Goal: Obtain resource: Download file/media

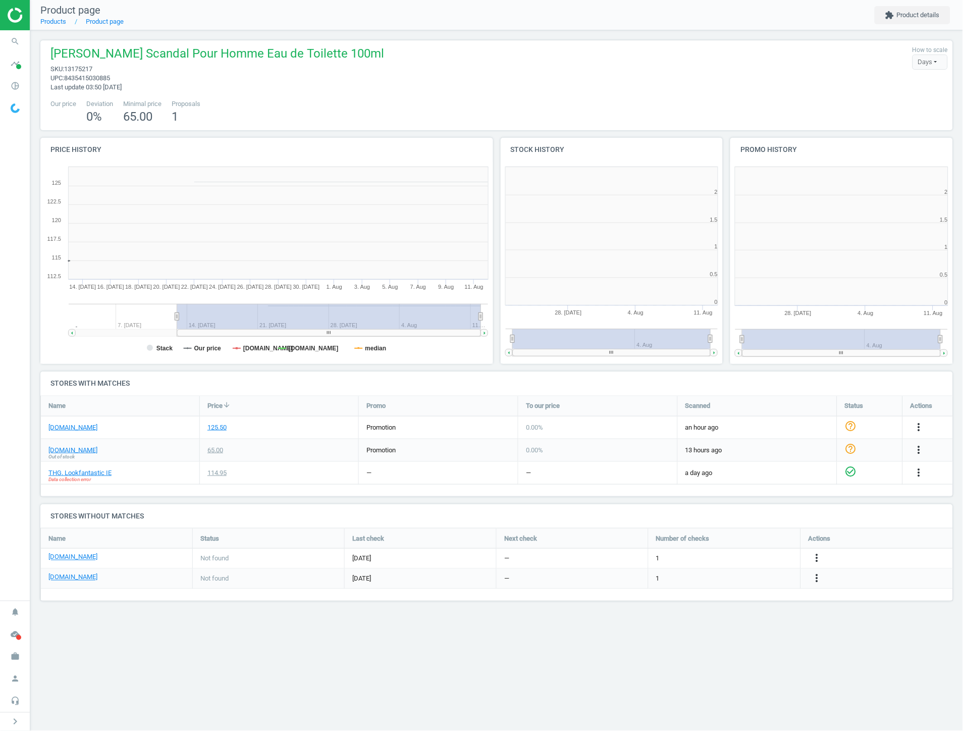
scroll to position [220, 240]
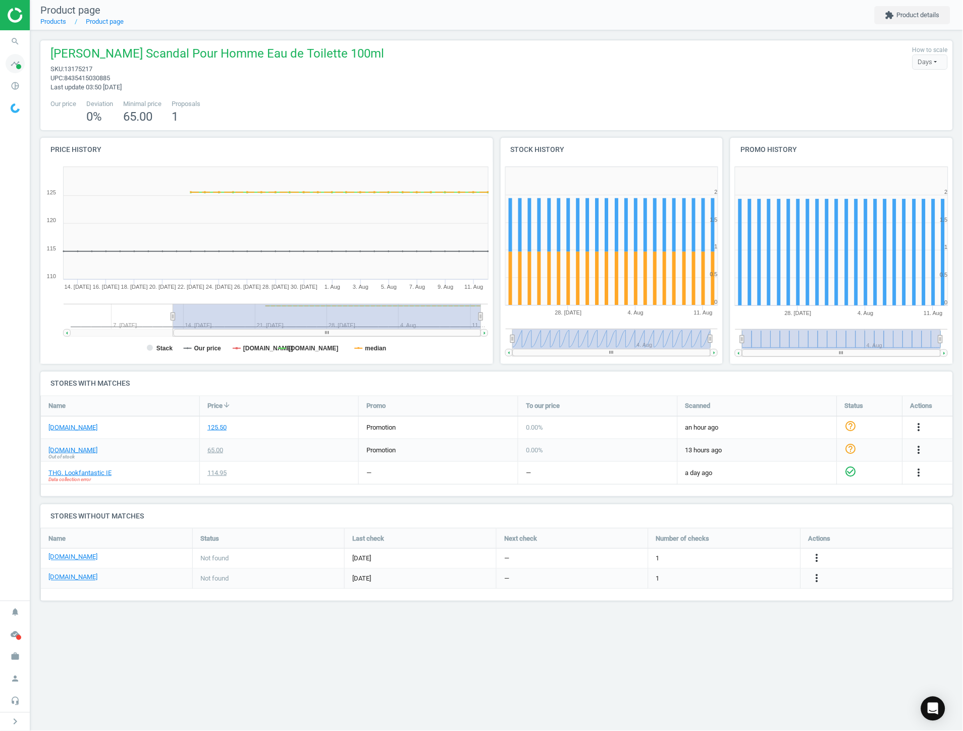
click at [17, 67] on span at bounding box center [18, 66] width 5 height 5
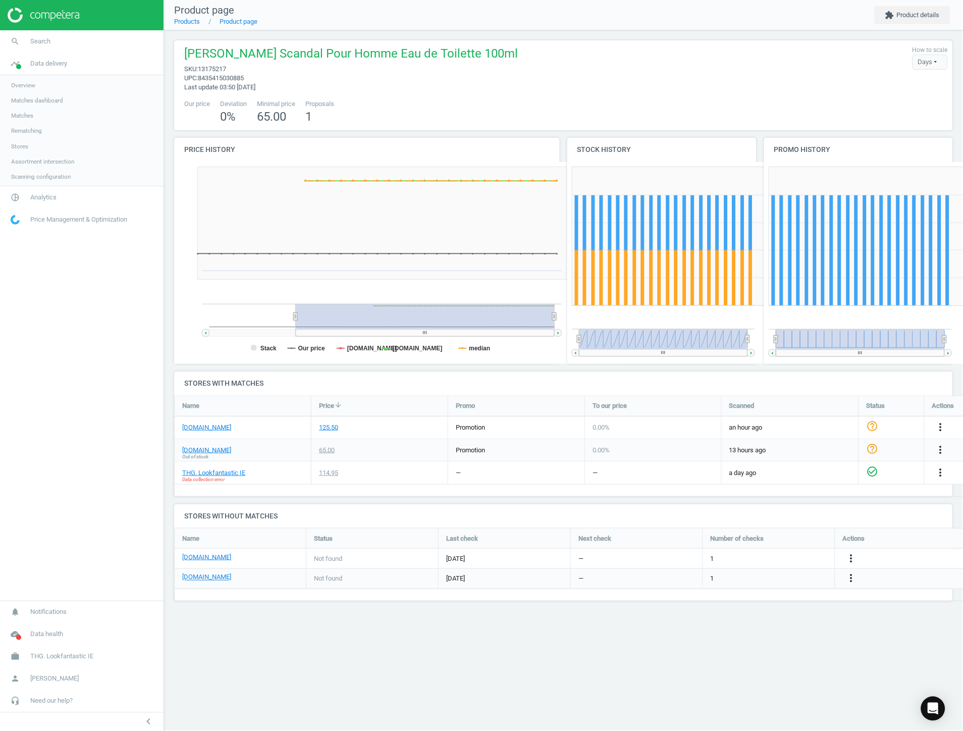
scroll to position [0, 0]
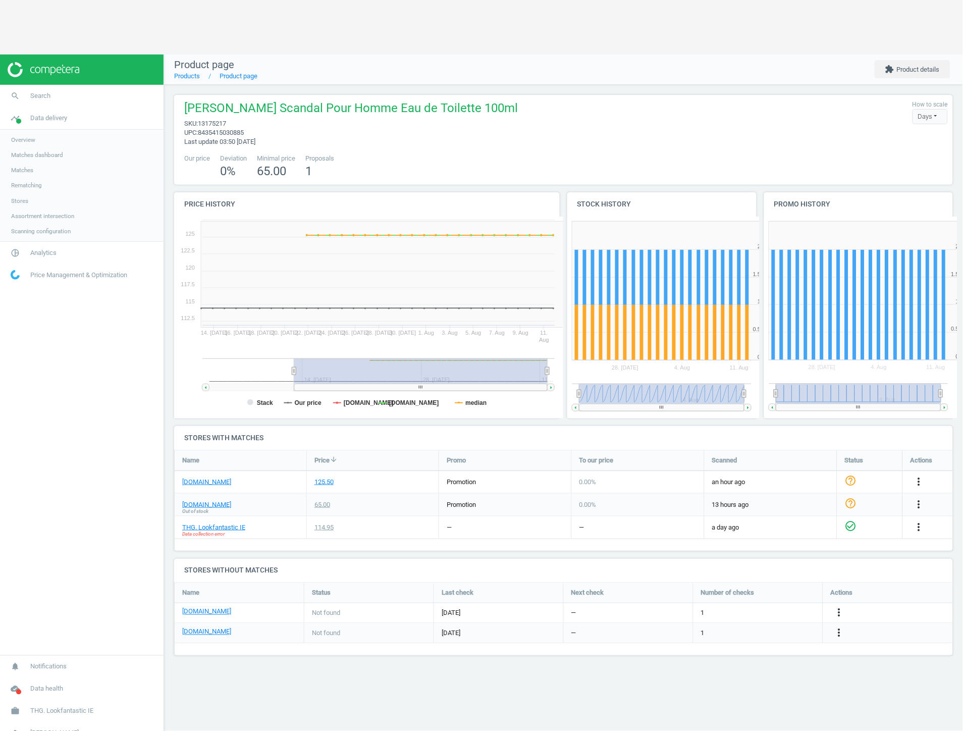
click at [36, 120] on div "timeline Data delivery Overview Matches dashboard Matches Rematching Stores Ass…" at bounding box center [82, 174] width 164 height 135
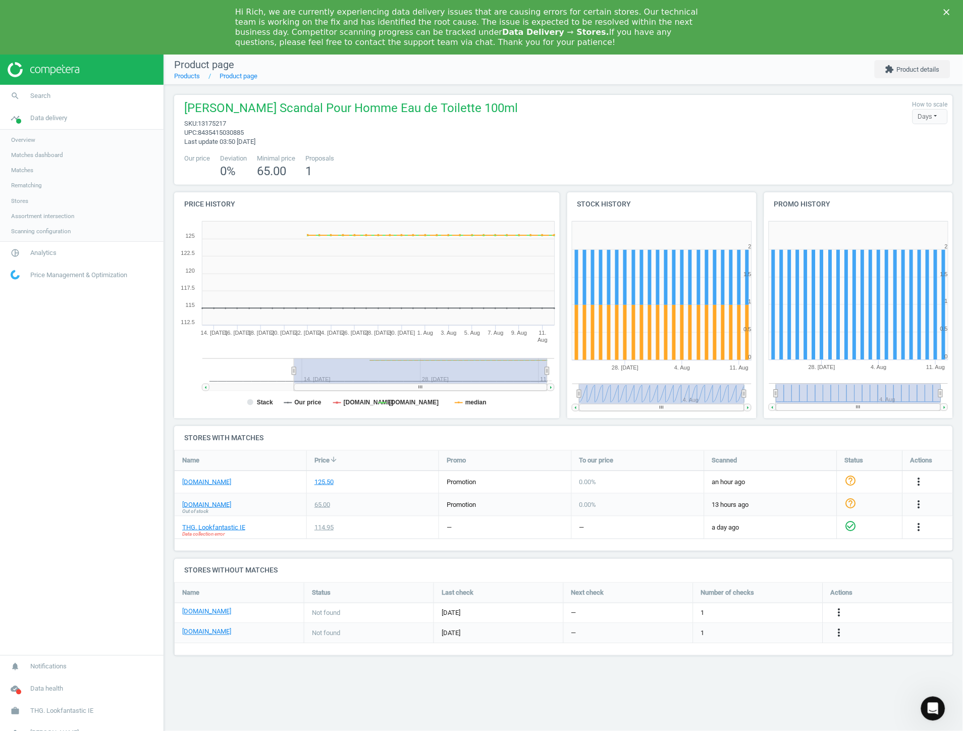
click at [30, 167] on span "Matches" at bounding box center [22, 170] width 22 height 8
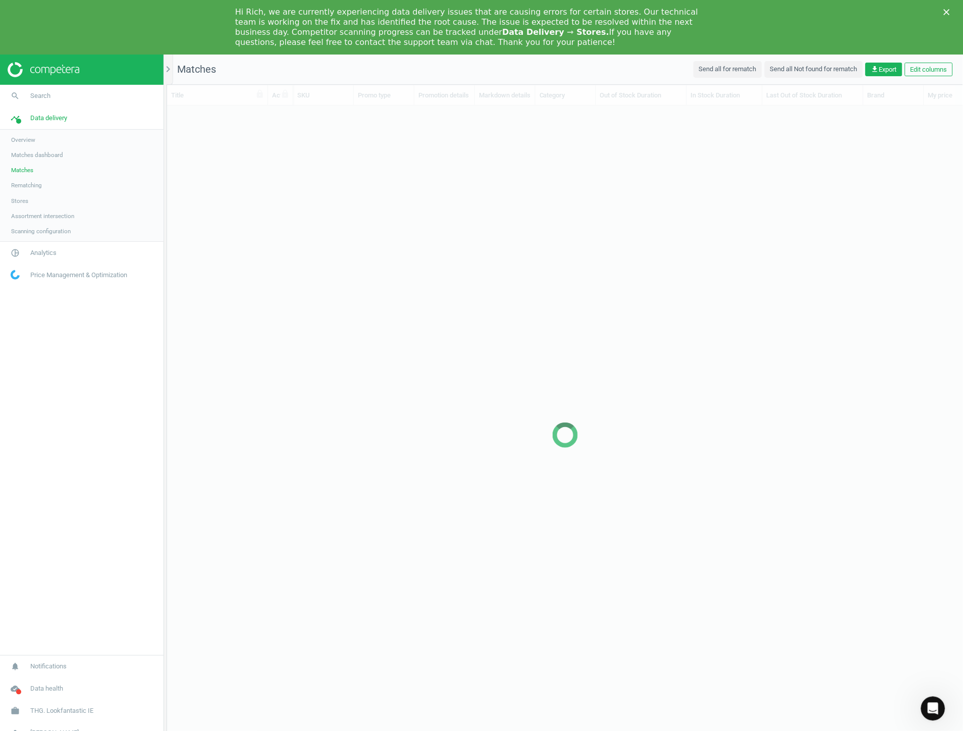
scroll to position [644, 788]
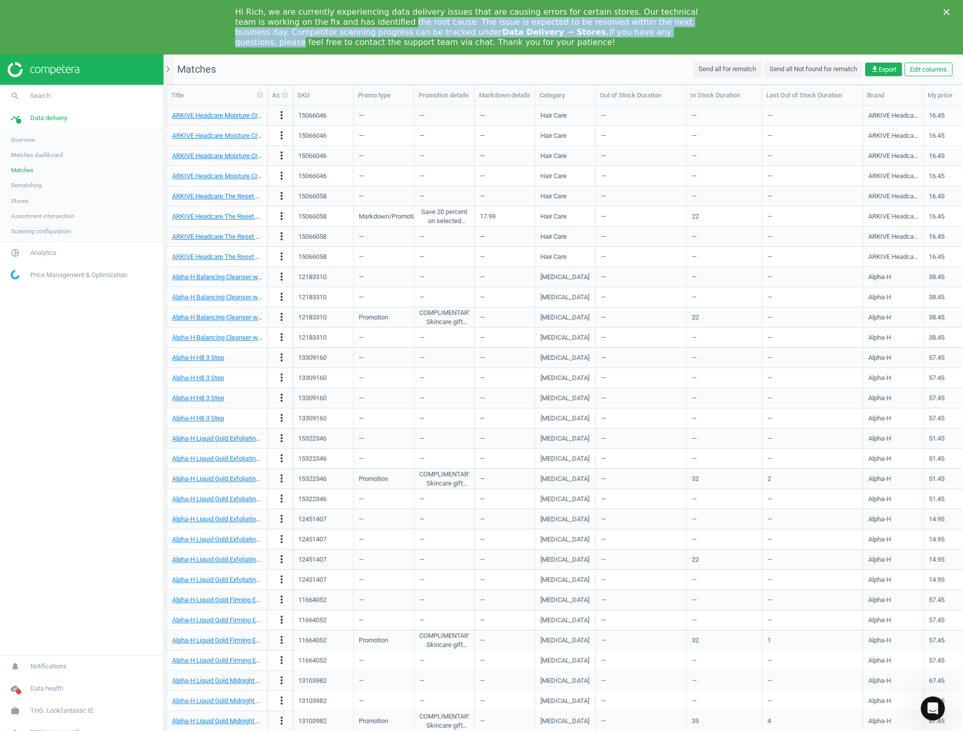
drag, startPoint x: 442, startPoint y: 22, endPoint x: 547, endPoint y: 28, distance: 105.7
click at [547, 28] on div "Hi Rich, we are currently experiencing data delivery issues that are causing er…" at bounding box center [473, 27] width 477 height 40
click at [549, 26] on div "Hi Rich, we are currently experiencing data delivery issues that are causing er…" at bounding box center [473, 27] width 477 height 40
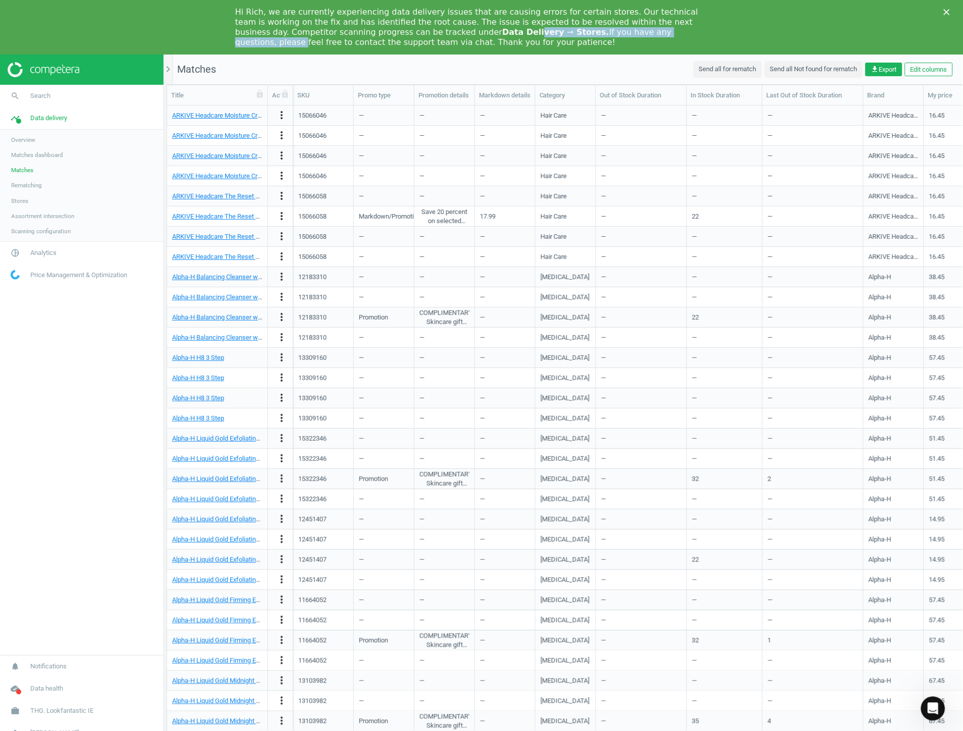
drag, startPoint x: 379, startPoint y: 27, endPoint x: 549, endPoint y: 28, distance: 170.1
click at [549, 28] on div "Hi Rich, we are currently experiencing data delivery issues that are causing er…" at bounding box center [473, 27] width 477 height 40
click at [576, 21] on div "Hi Rich, we are currently experiencing data delivery issues that are causing er…" at bounding box center [473, 27] width 477 height 40
drag, startPoint x: 594, startPoint y: 19, endPoint x: 697, endPoint y: 29, distance: 103.4
click at [697, 29] on div "Hi Rich, we are currently experiencing data delivery issues that are causing er…" at bounding box center [473, 27] width 477 height 40
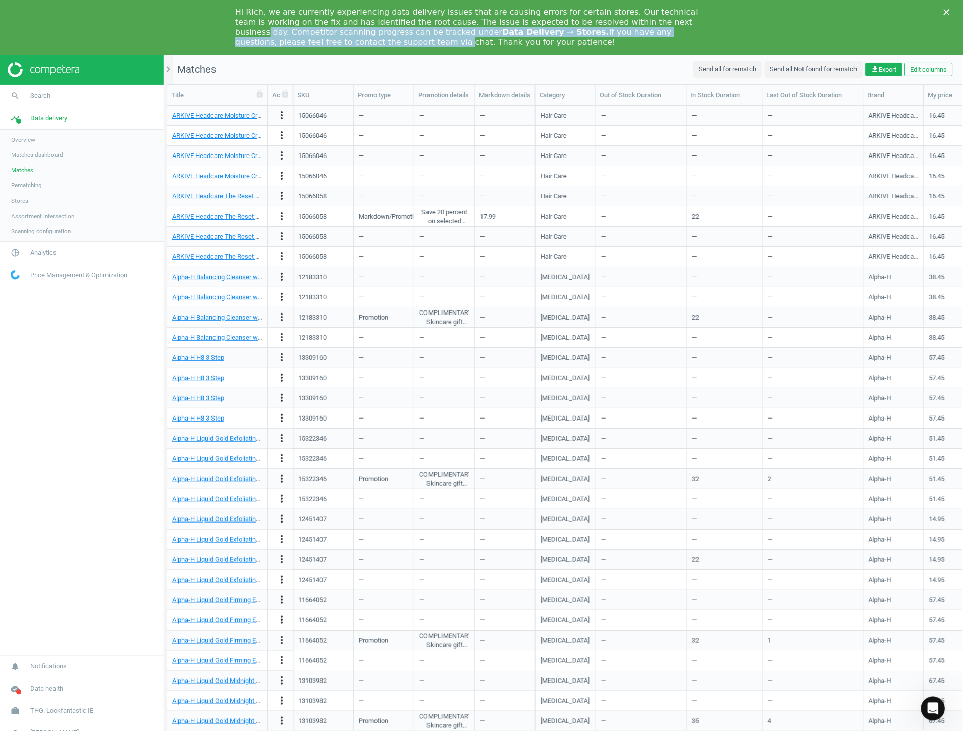
click at [620, 30] on div "Hi Rich, we are currently experiencing data delivery issues that are causing er…" at bounding box center [473, 27] width 477 height 40
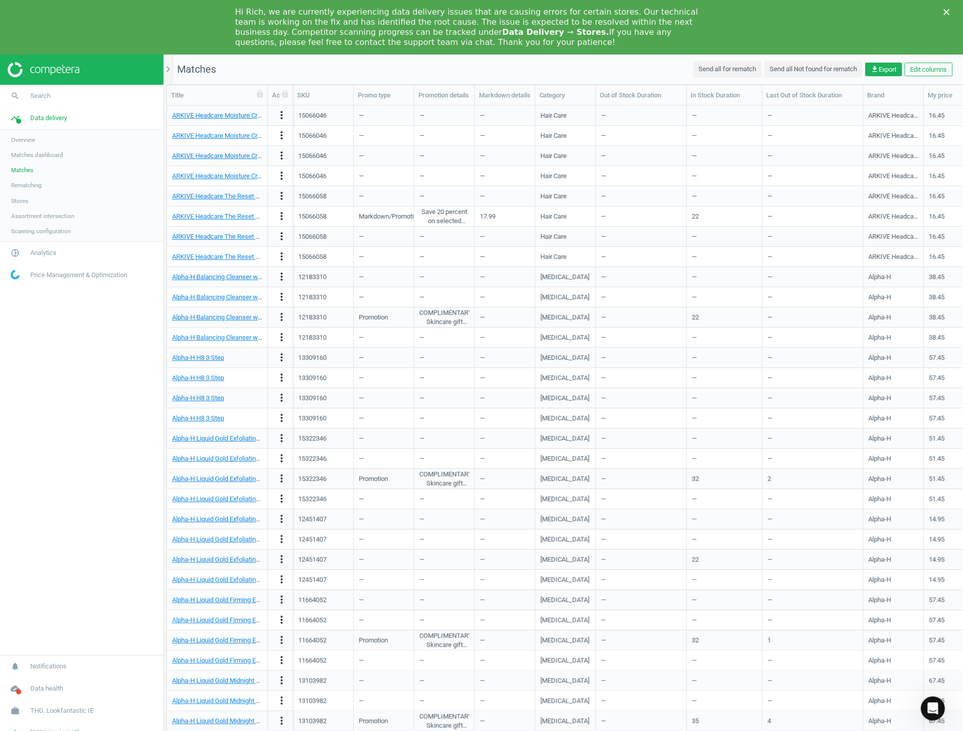
click at [948, 9] on icon "Close" at bounding box center [947, 12] width 6 height 6
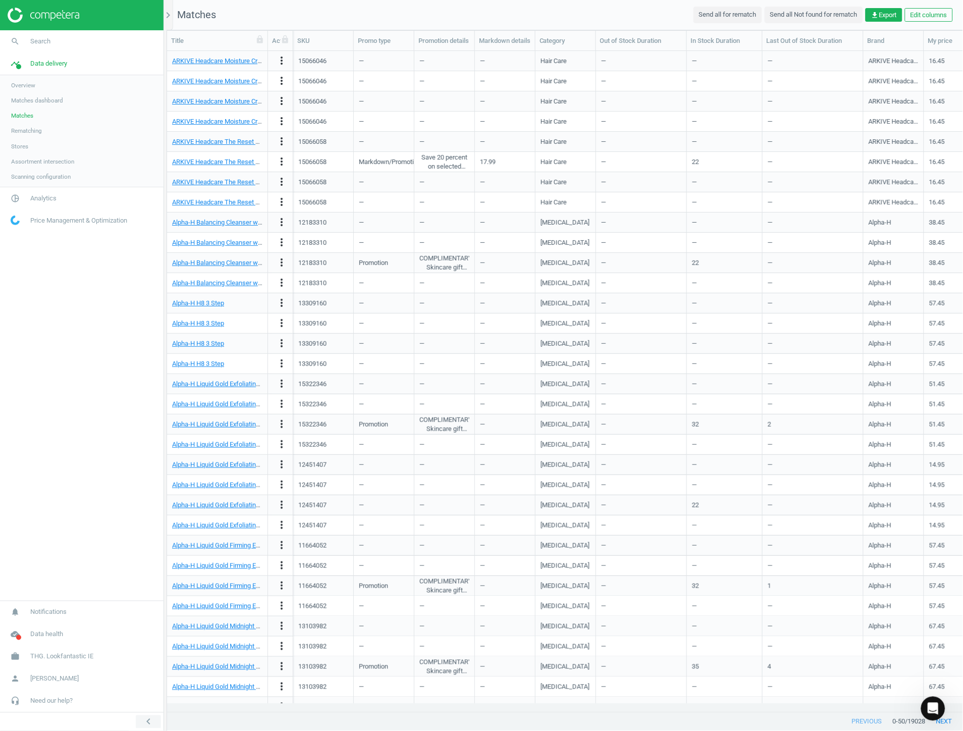
click at [144, 720] on icon "chevron_left" at bounding box center [148, 722] width 12 height 12
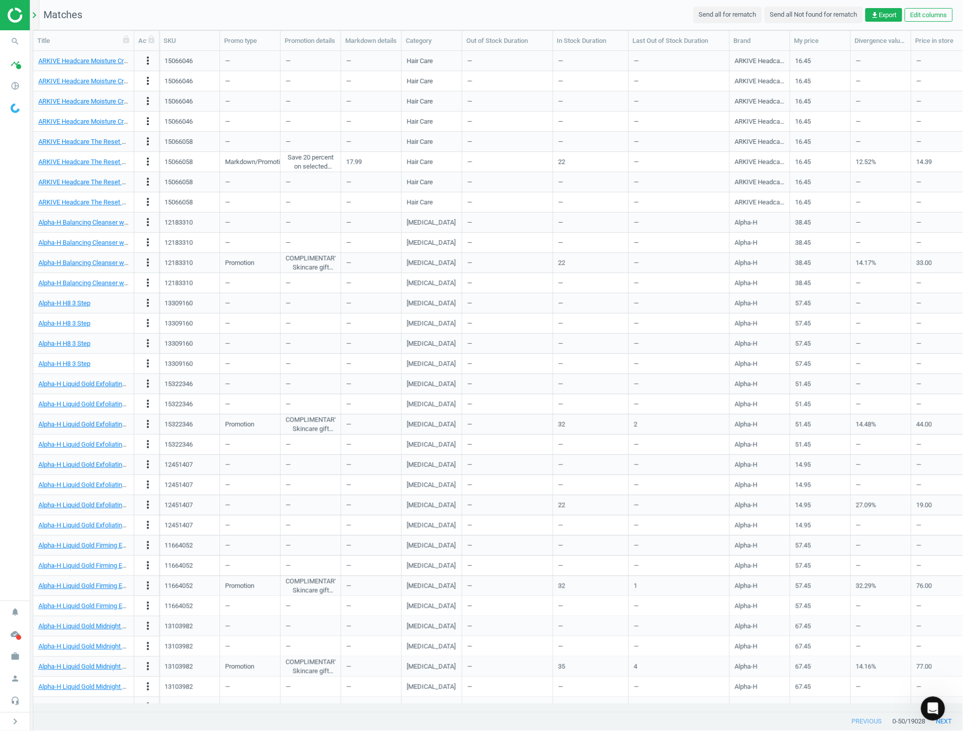
click at [35, 17] on icon "chevron_right" at bounding box center [34, 15] width 12 height 12
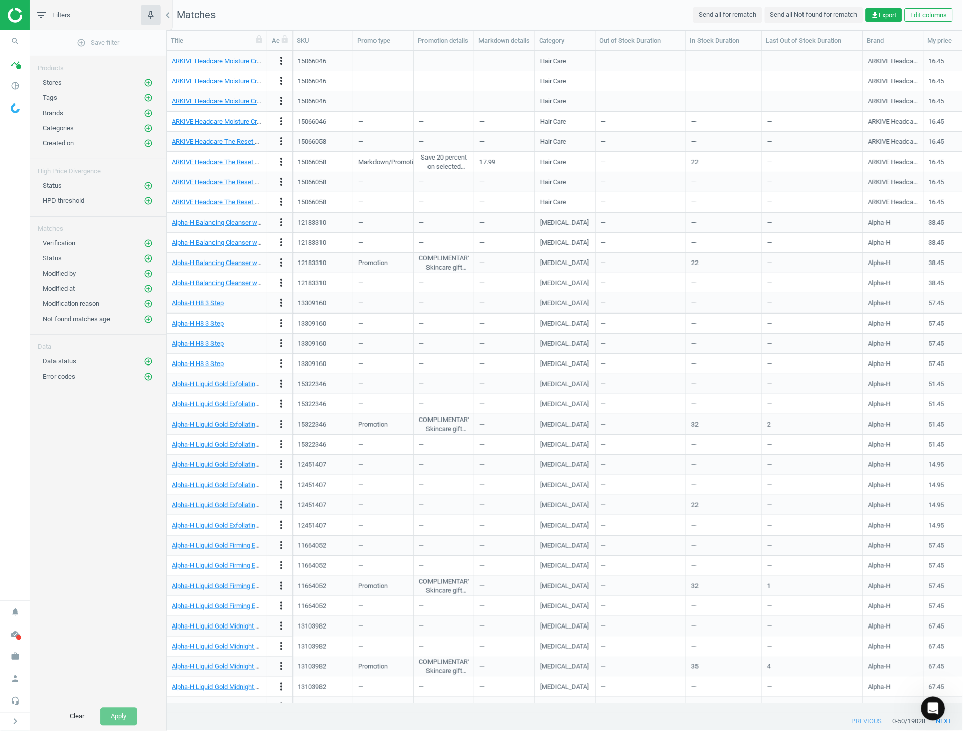
click at [96, 365] on div "Data status add_circle_outline" at bounding box center [98, 361] width 111 height 10
click at [145, 360] on icon "add_circle_outline" at bounding box center [148, 361] width 9 height 9
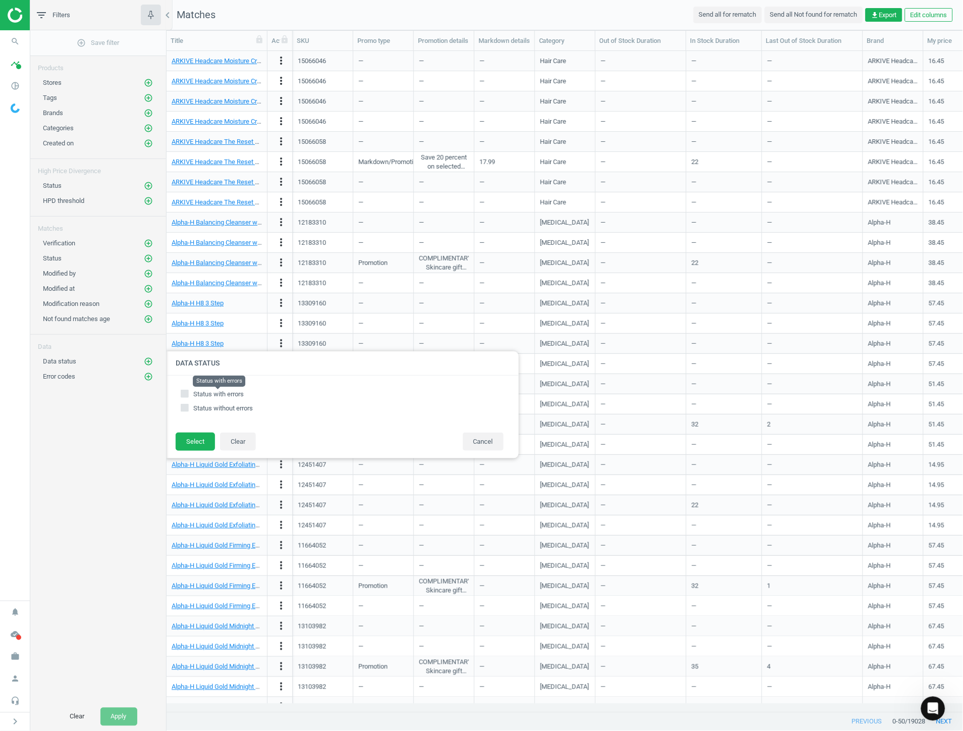
click at [227, 394] on span "Status with errors" at bounding box center [218, 394] width 50 height 8
click at [188, 394] on input "Status with errors" at bounding box center [184, 394] width 7 height 7
checkbox input "true"
click at [195, 444] on button "Select" at bounding box center [195, 442] width 39 height 18
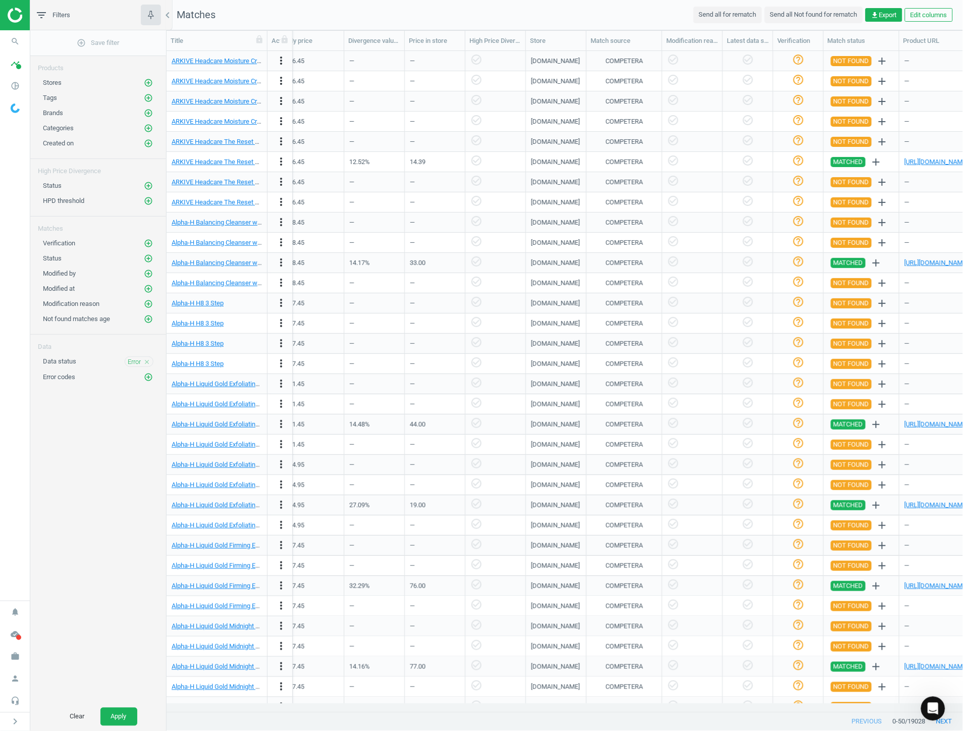
scroll to position [0, 697]
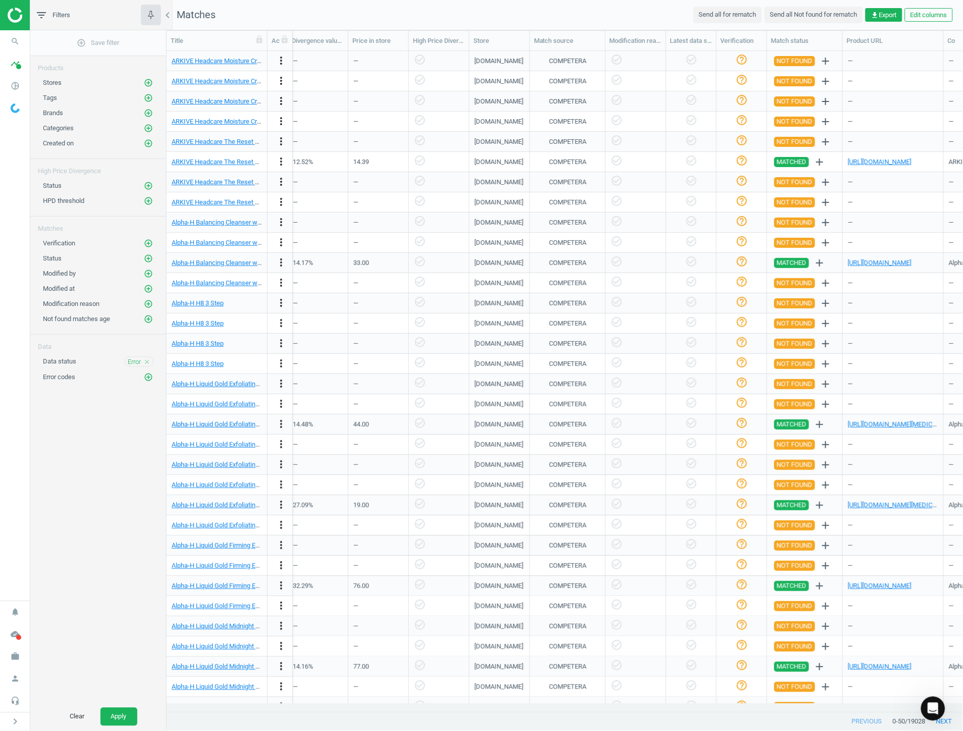
click at [143, 89] on div "Tags add_circle_outline" at bounding box center [98, 95] width 136 height 15
click at [147, 79] on icon "add_circle_outline" at bounding box center [148, 82] width 9 height 9
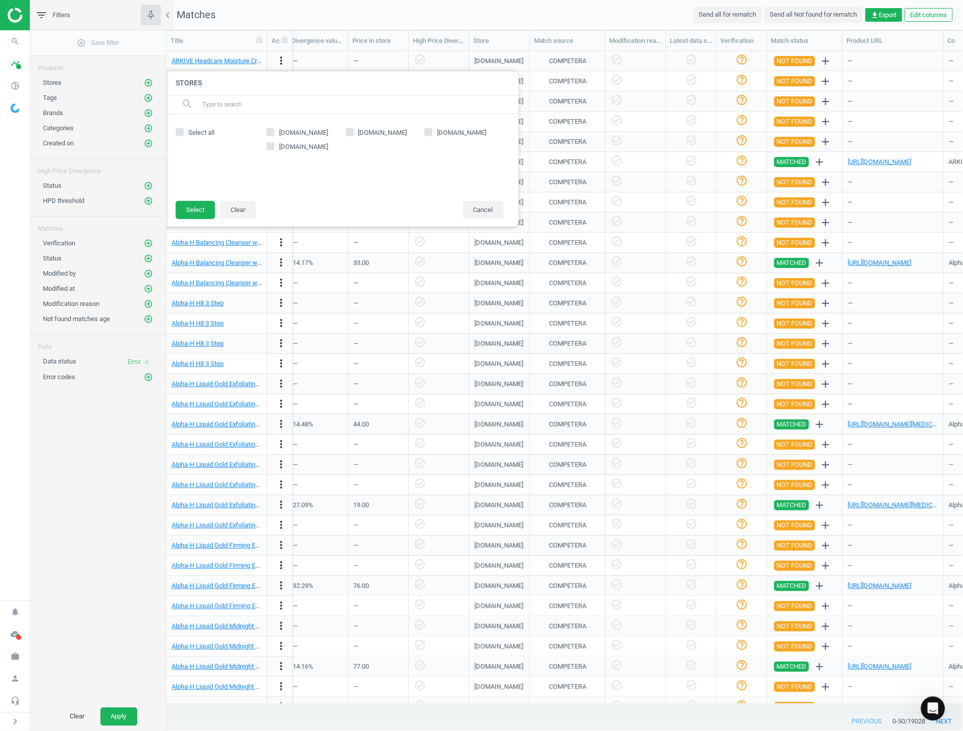
click at [127, 480] on div "add_circle_outline Save filter Products Stores add_circle_outline Stores search…" at bounding box center [98, 366] width 136 height 672
click at [233, 211] on button "Clear" at bounding box center [238, 210] width 36 height 18
click at [241, 209] on button "Clear" at bounding box center [238, 210] width 36 height 18
click at [484, 207] on button "Cancel" at bounding box center [483, 210] width 41 height 18
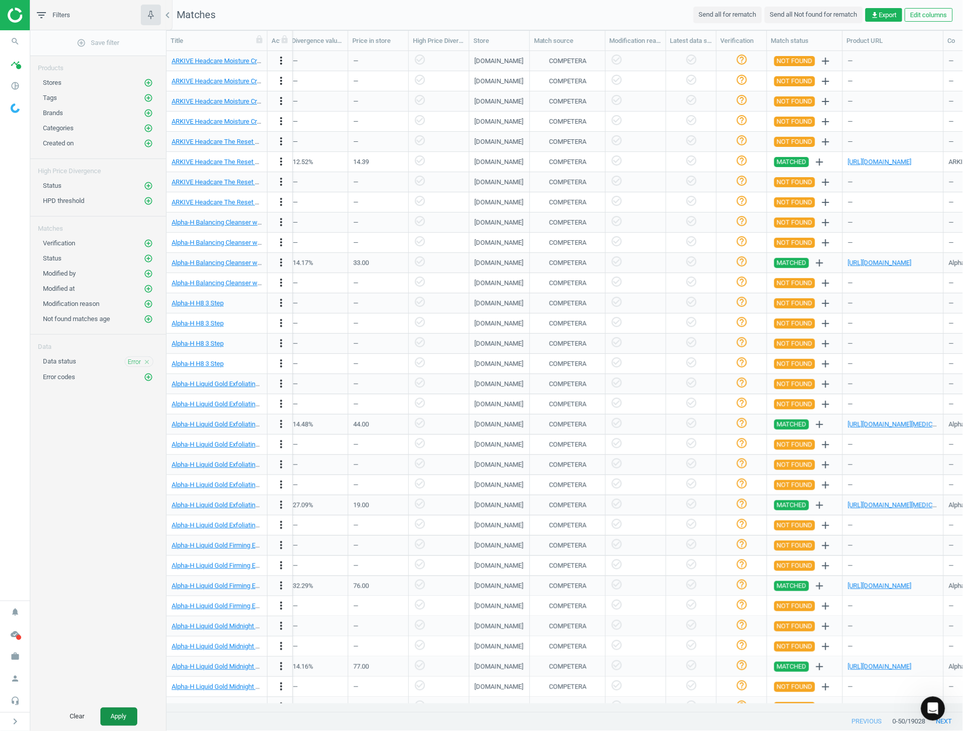
click at [124, 715] on button "Apply" at bounding box center [118, 717] width 37 height 18
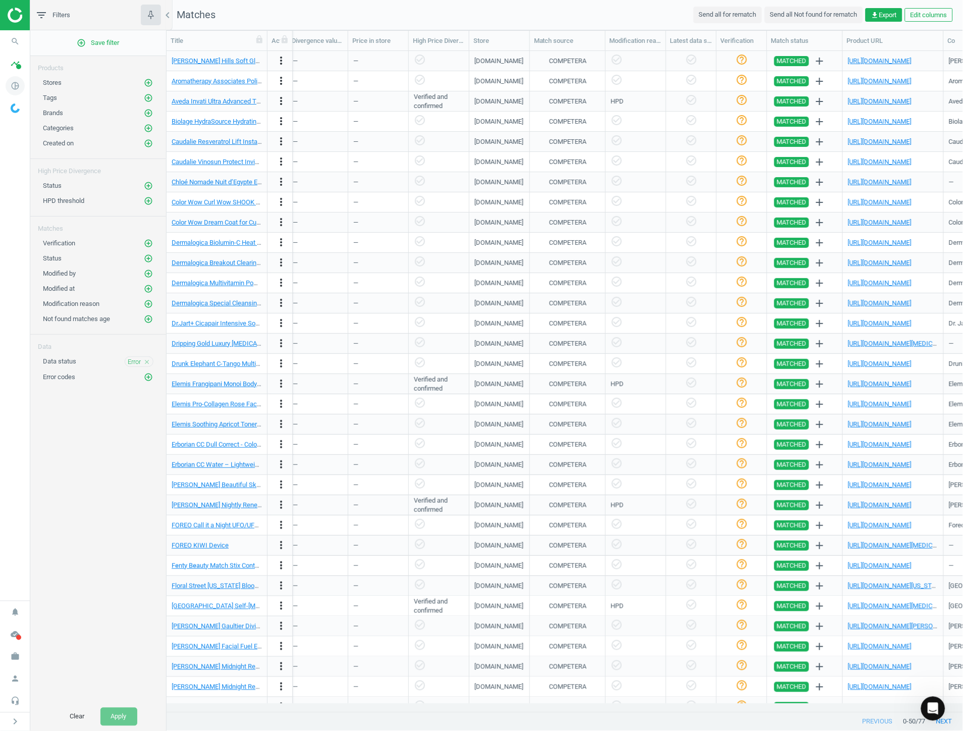
click at [8, 88] on icon "pie_chart_outlined" at bounding box center [15, 85] width 19 height 19
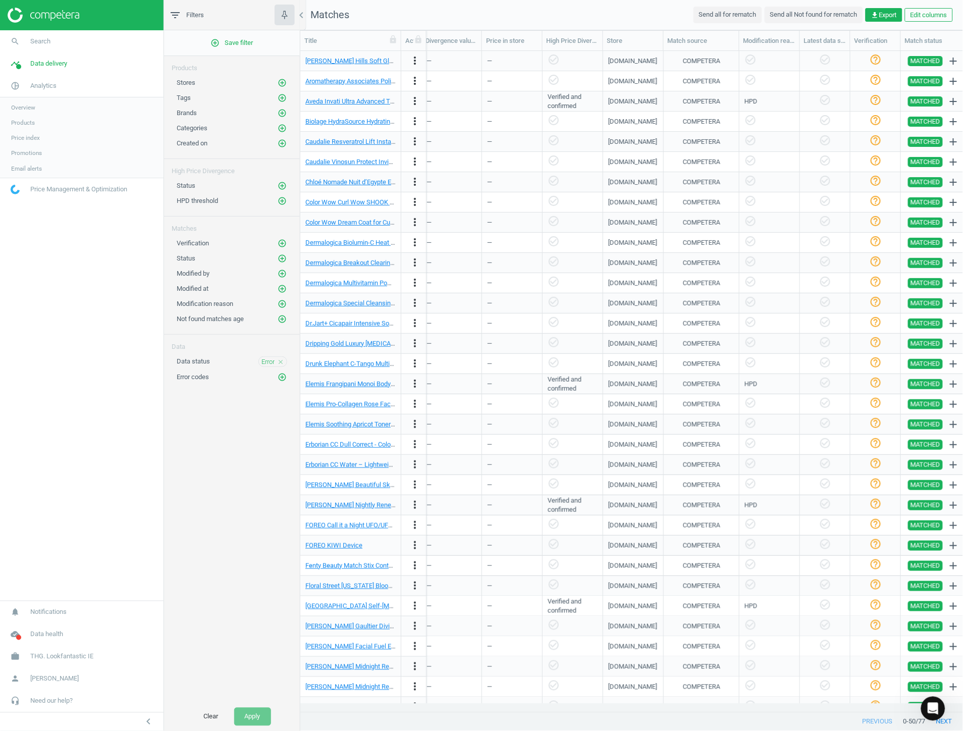
scroll to position [644, 654]
click at [26, 119] on span "Products" at bounding box center [23, 123] width 24 height 8
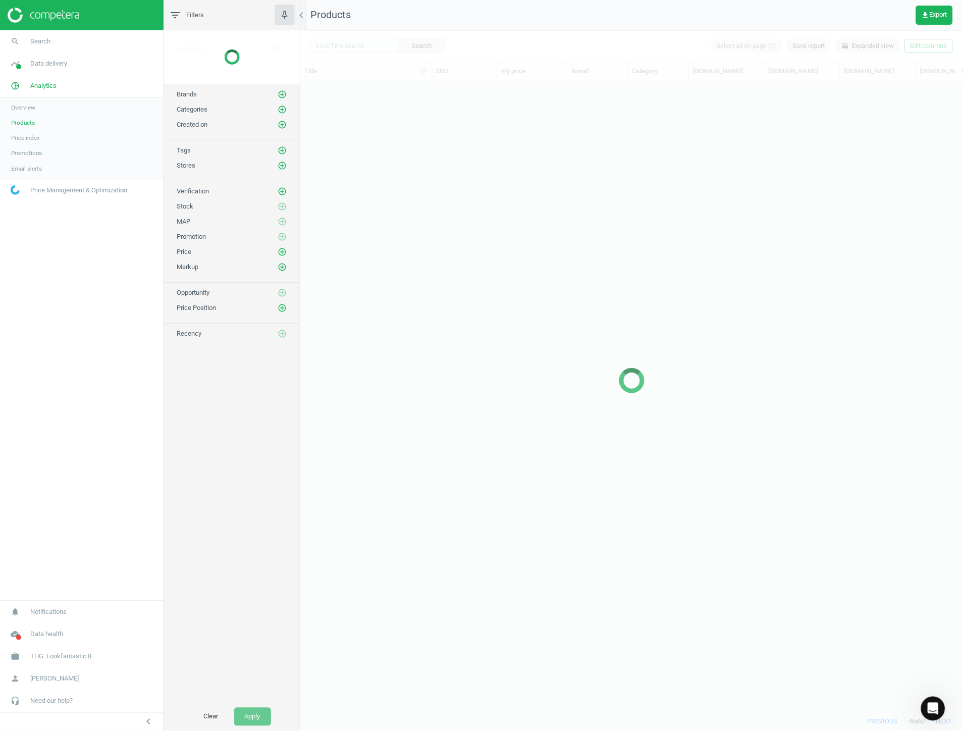
scroll to position [613, 654]
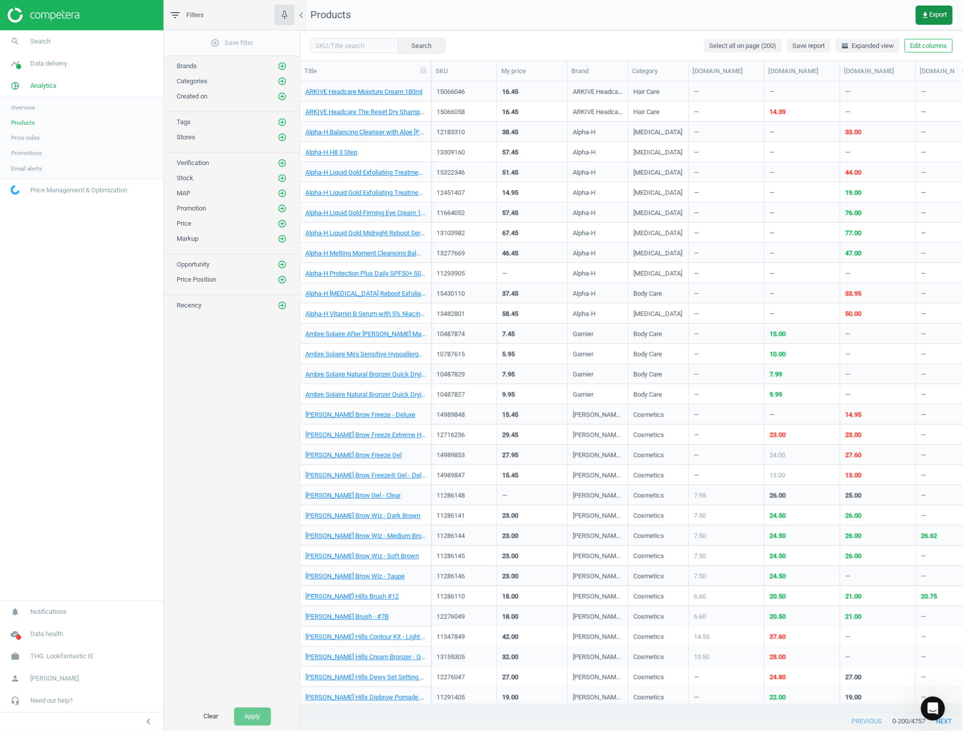
click at [931, 11] on span "get_app Export" at bounding box center [935, 15] width 26 height 8
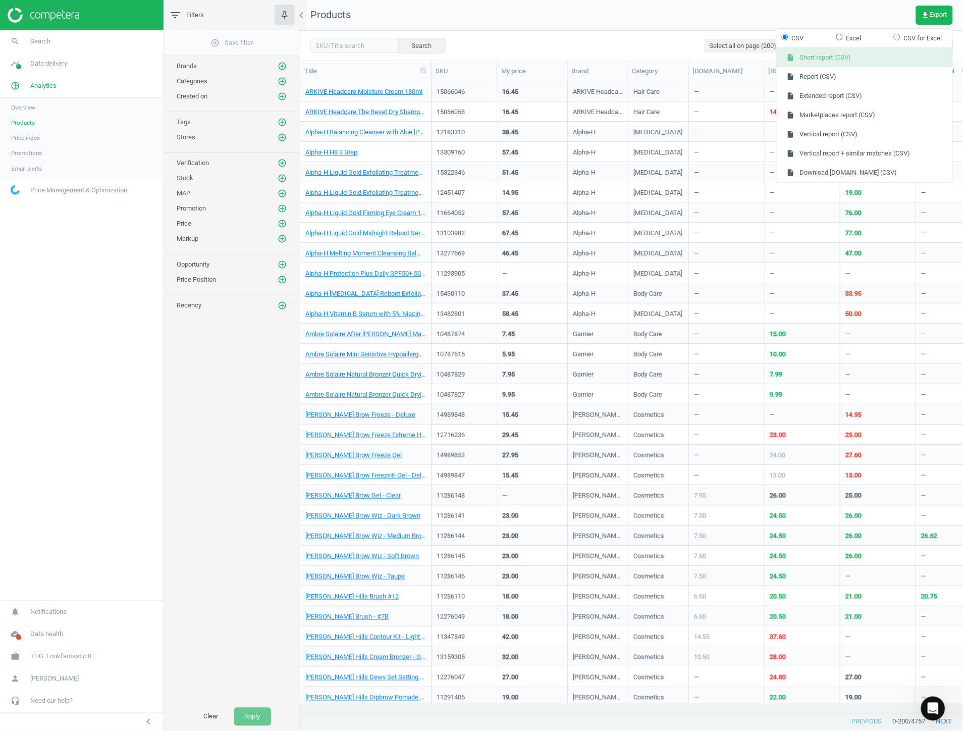
click at [880, 63] on button "insert_drive_file Short report (CSV)" at bounding box center [865, 57] width 176 height 19
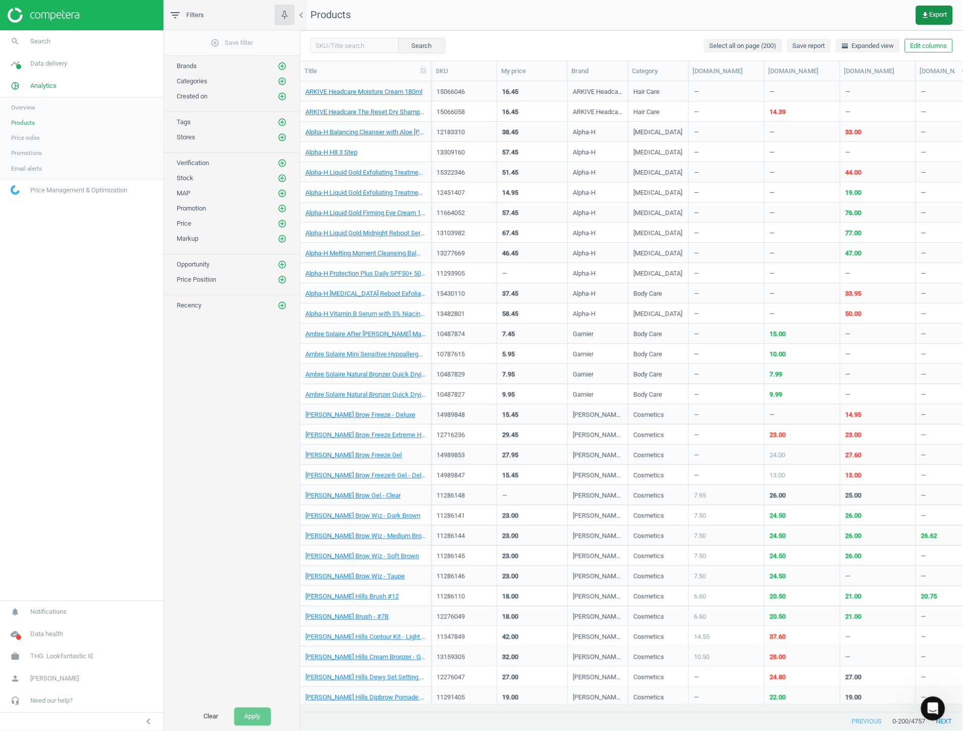
click at [942, 21] on button "get_app Export" at bounding box center [934, 15] width 37 height 19
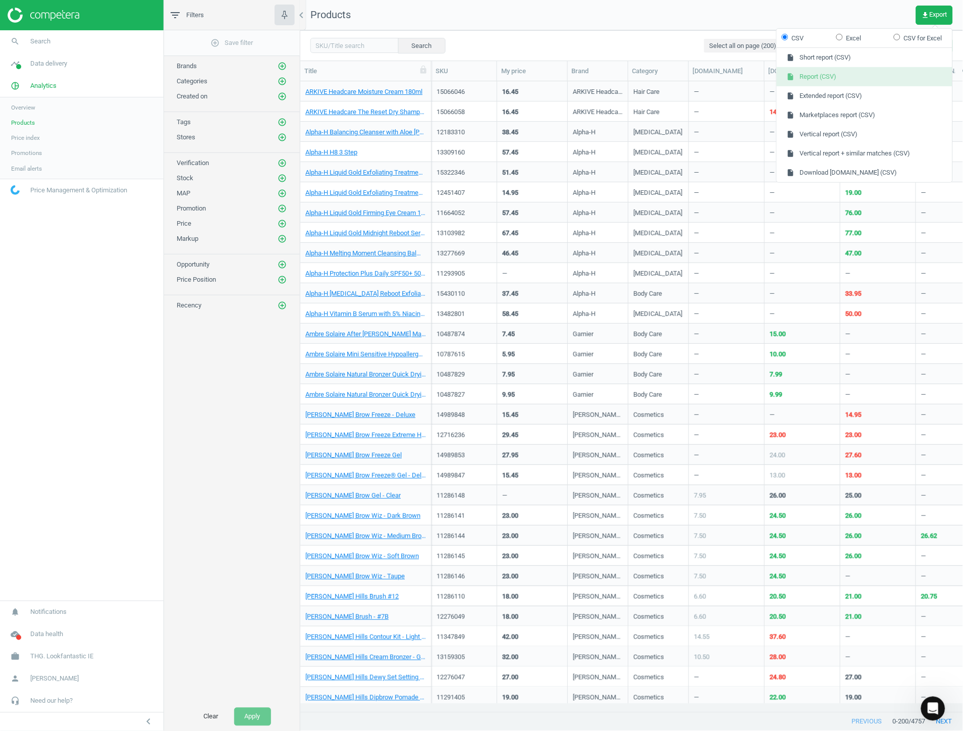
click at [891, 82] on button "insert_drive_file Report (CSV)" at bounding box center [865, 76] width 176 height 19
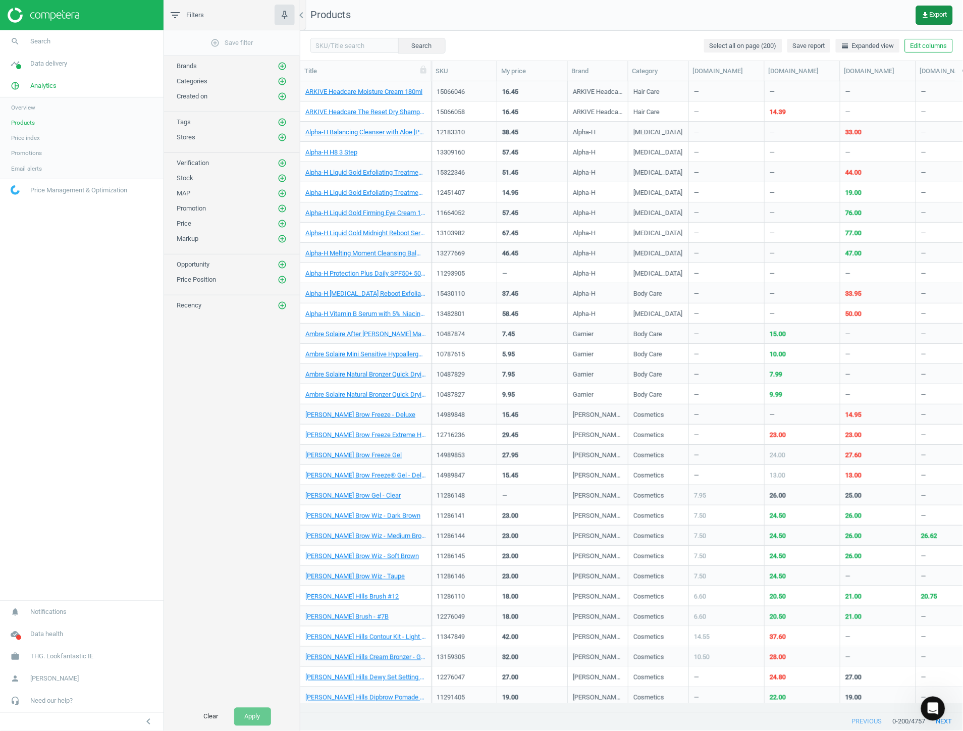
click at [943, 16] on span "get_app Export" at bounding box center [935, 15] width 26 height 8
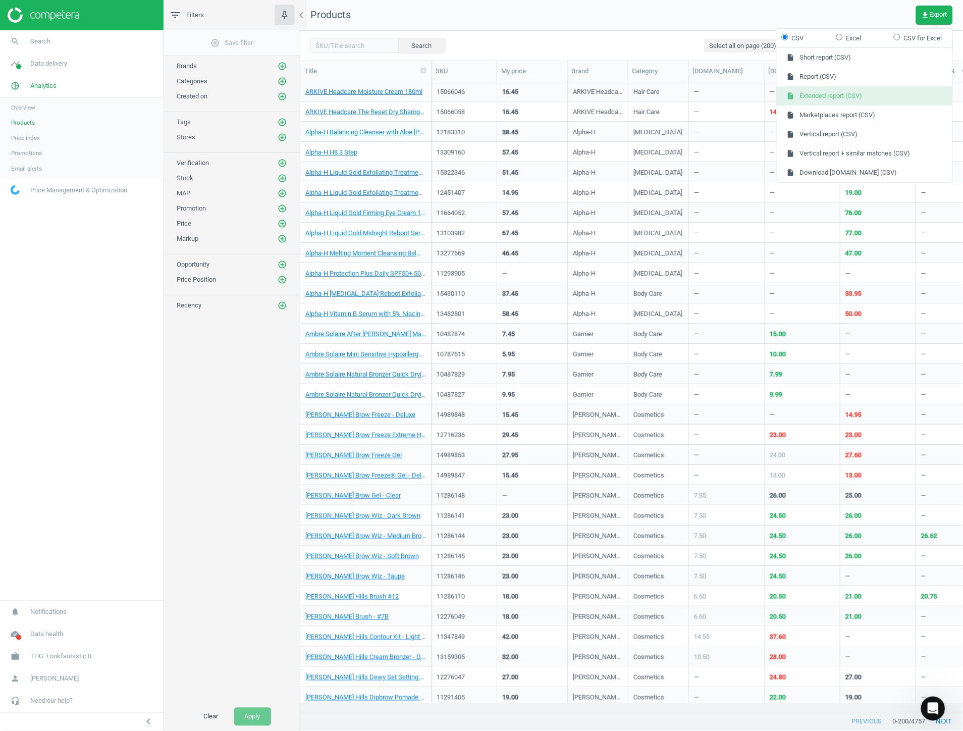
click at [861, 97] on button "insert_drive_file Extended report (CSV)" at bounding box center [865, 95] width 176 height 19
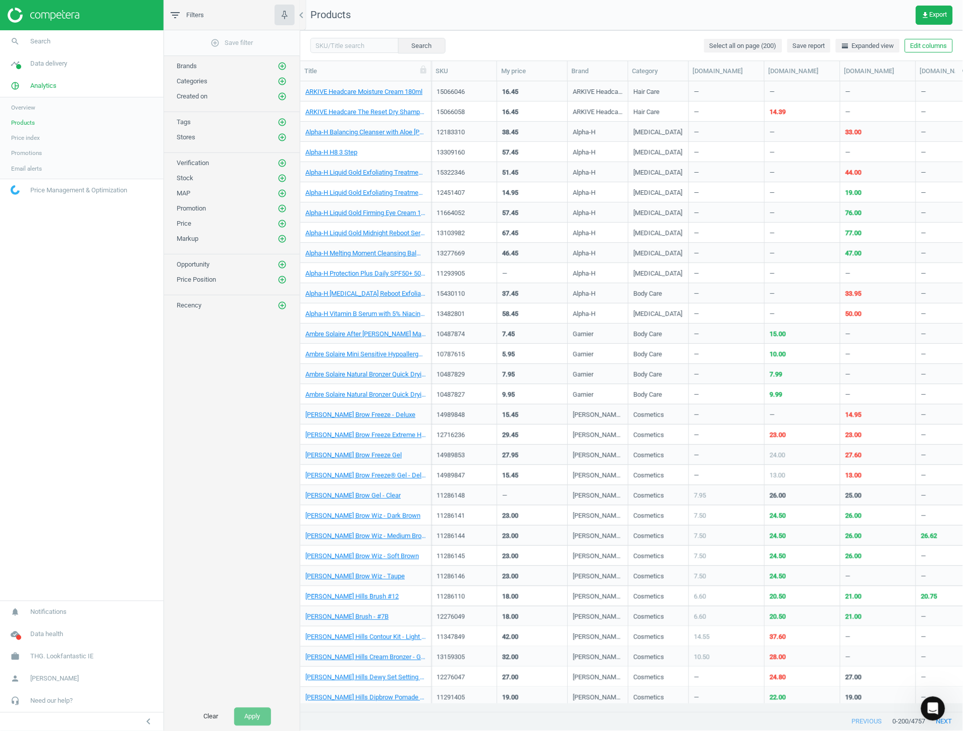
click at [278, 563] on div "add_circle_outline Save filter Brands add_circle_outline Categories add_circle_…" at bounding box center [232, 366] width 136 height 672
